Goal: Task Accomplishment & Management: Manage account settings

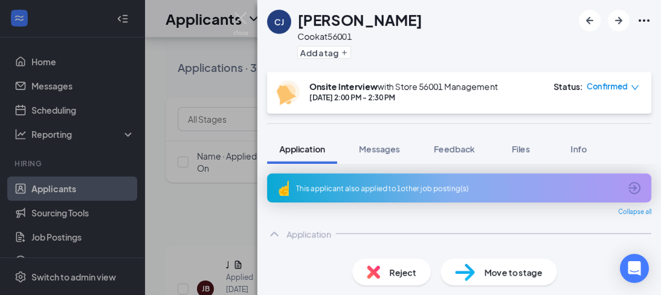
drag, startPoint x: 0, startPoint y: 0, endPoint x: 377, endPoint y: 105, distance: 391.4
click at [568, 11] on div "[PERSON_NAME] [PERSON_NAME] [PERSON_NAME] at 56001 Add a tag" at bounding box center [459, 36] width 404 height 72
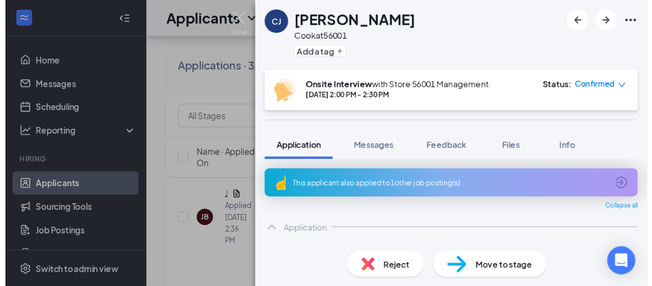
scroll to position [76, 0]
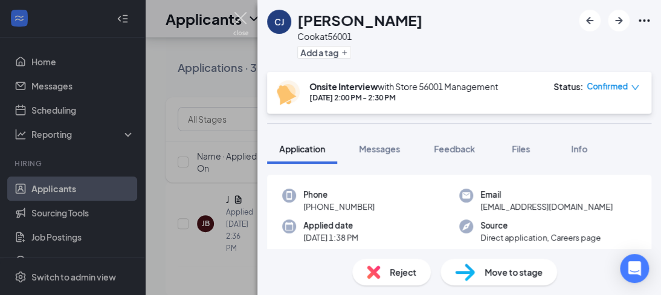
click at [242, 13] on img at bounding box center [240, 24] width 15 height 24
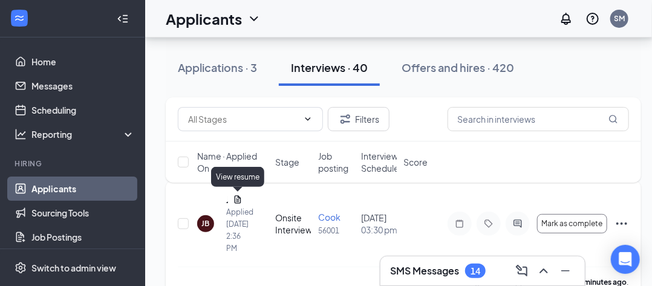
click at [241, 196] on icon "Document" at bounding box center [238, 200] width 10 height 10
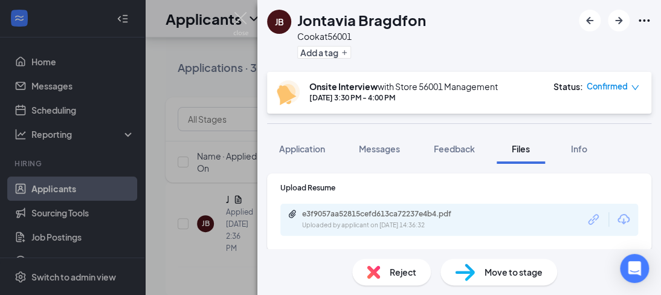
click at [246, 25] on img at bounding box center [240, 24] width 15 height 24
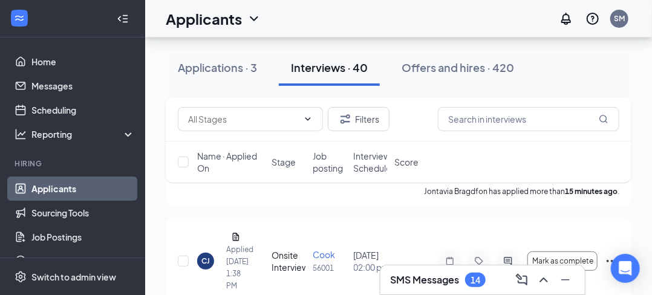
scroll to position [163, 0]
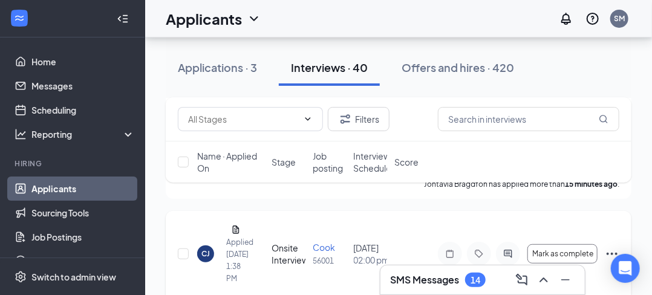
click at [608, 247] on icon "Ellipses" at bounding box center [611, 254] width 15 height 15
click at [612, 253] on icon "Ellipses" at bounding box center [611, 254] width 11 height 2
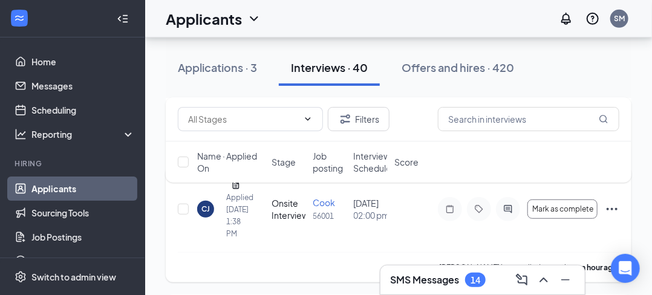
scroll to position [213, 0]
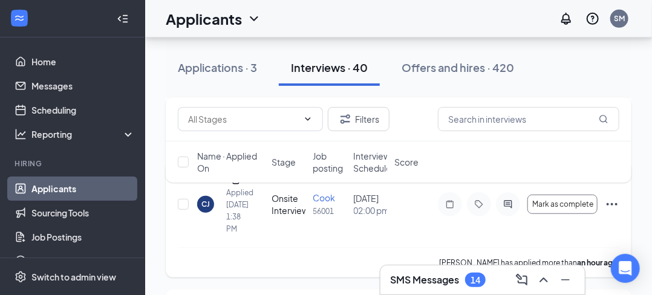
click at [611, 204] on icon "Ellipses" at bounding box center [611, 204] width 11 height 2
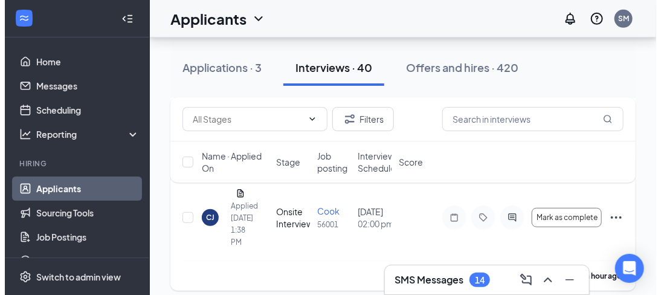
scroll to position [196, 0]
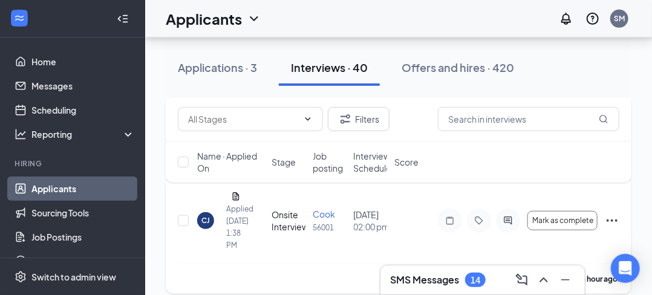
click at [207, 221] on div "CJ" at bounding box center [205, 220] width 8 height 10
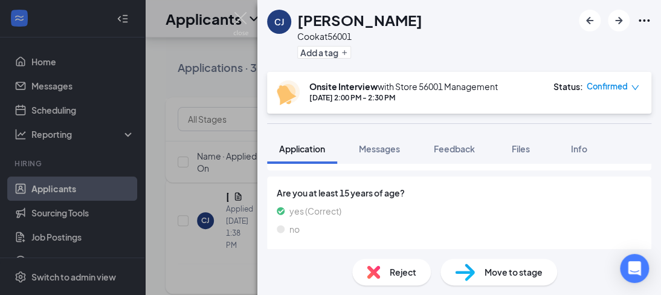
scroll to position [683, 0]
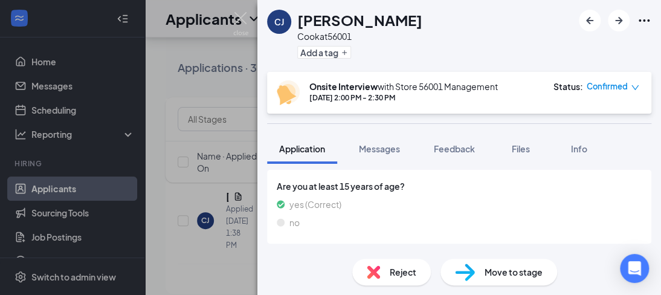
click at [522, 273] on span "Move to stage" at bounding box center [514, 271] width 58 height 13
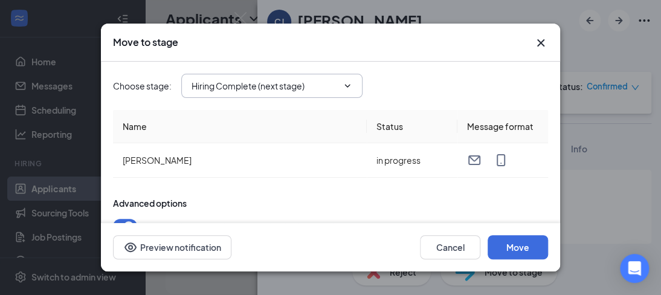
click at [338, 85] on input "Hiring Complete (next stage)" at bounding box center [265, 85] width 146 height 13
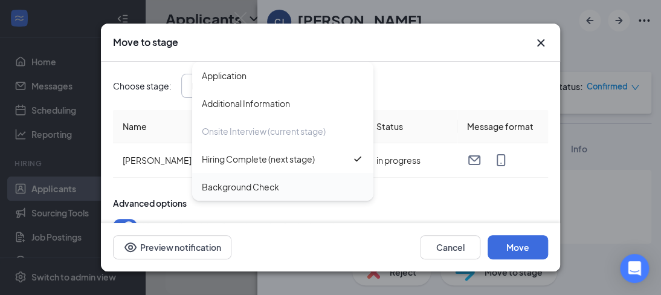
click at [269, 194] on div "Background Check" at bounding box center [282, 187] width 181 height 28
type input "Background Check"
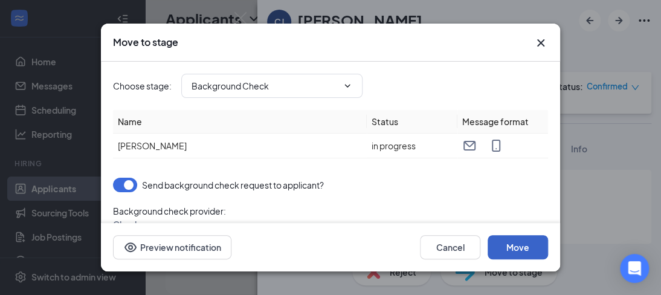
click at [514, 242] on button "Move" at bounding box center [518, 247] width 60 height 24
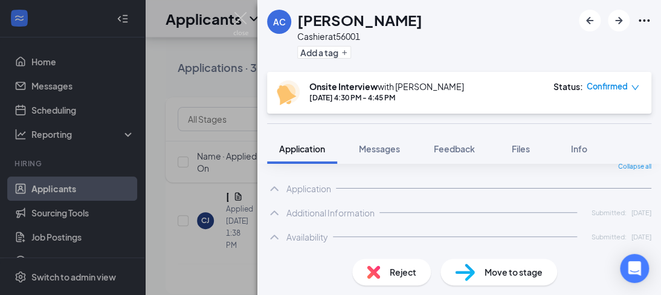
click at [244, 15] on img at bounding box center [240, 24] width 15 height 24
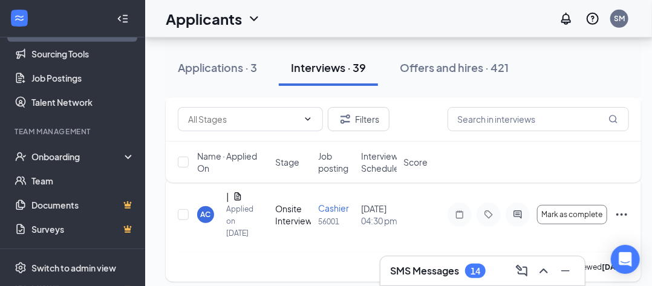
scroll to position [157, 0]
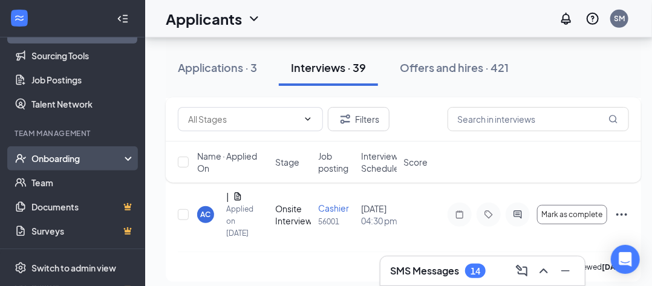
click at [44, 160] on div "Onboarding" at bounding box center [77, 158] width 93 height 12
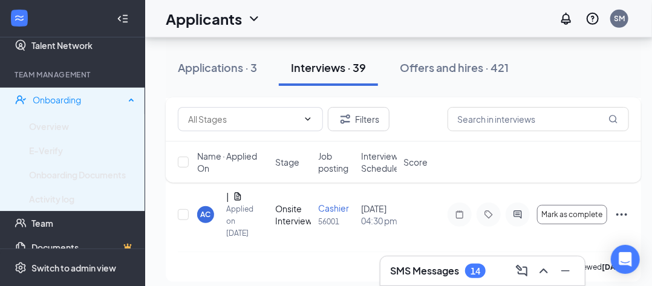
scroll to position [218, 0]
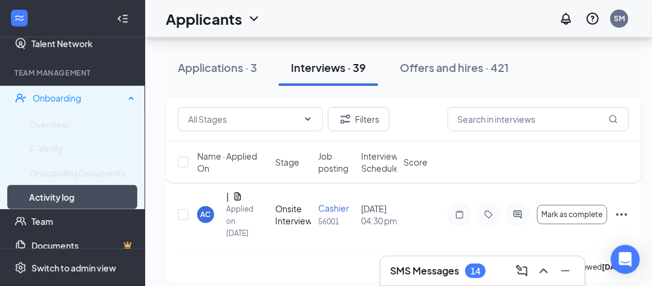
click at [45, 194] on link "Activity log" at bounding box center [82, 197] width 106 height 24
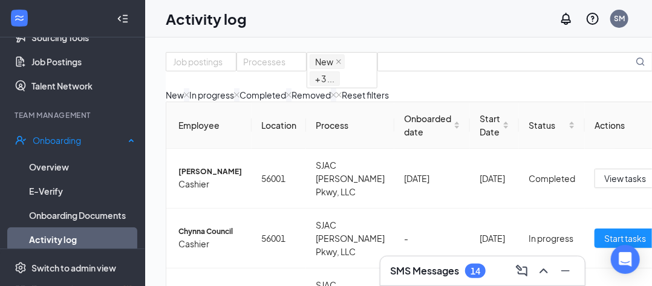
scroll to position [175, 0]
click at [120, 143] on div "Onboarding" at bounding box center [72, 141] width 145 height 24
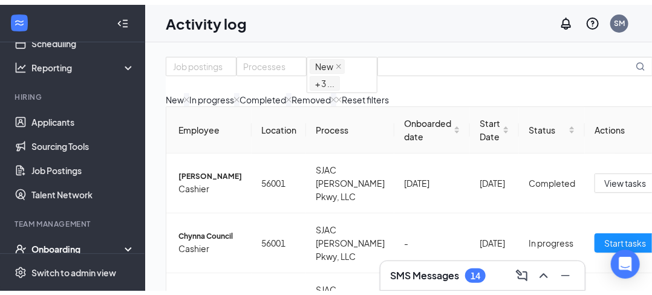
scroll to position [50, 0]
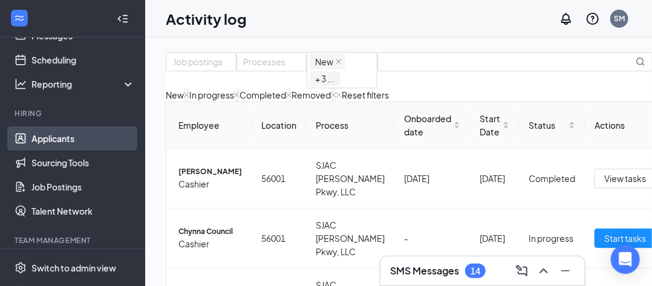
click at [48, 147] on link "Applicants" at bounding box center [82, 138] width 103 height 24
